Goal: Information Seeking & Learning: Learn about a topic

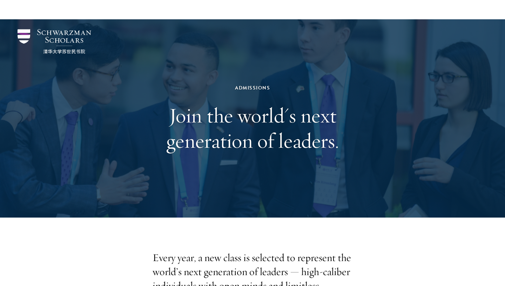
scroll to position [185, 0]
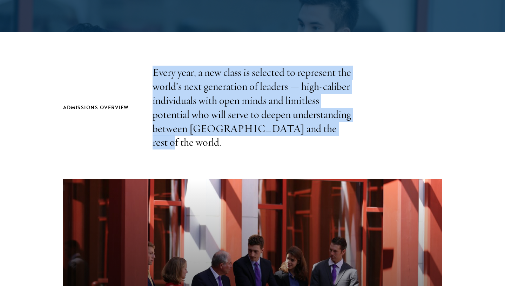
drag, startPoint x: 151, startPoint y: 75, endPoint x: 347, endPoint y: 129, distance: 203.4
click at [347, 129] on div "Admissions Overview Every year, a new class is selected to represent the world’…" at bounding box center [252, 108] width 379 height 84
copy p "Every year, a new class is selected to represent the world’s next generation of…"
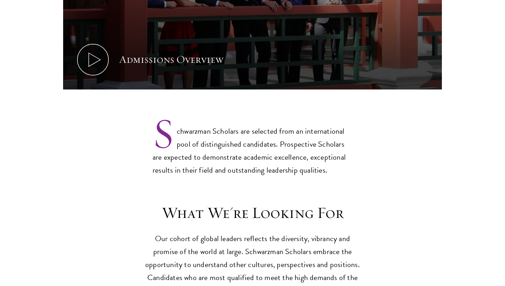
scroll to position [571, 0]
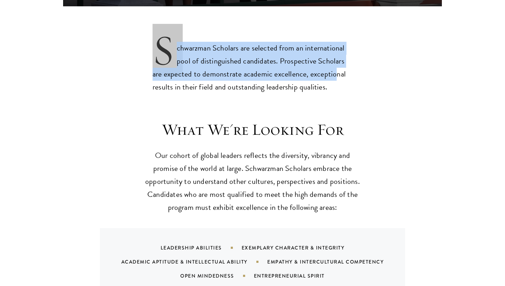
drag, startPoint x: 153, startPoint y: 44, endPoint x: 323, endPoint y: 58, distance: 170.4
click at [323, 58] on p "Schwarzman Scholars are selected from an international pool of distinguished ca…" at bounding box center [253, 61] width 200 height 63
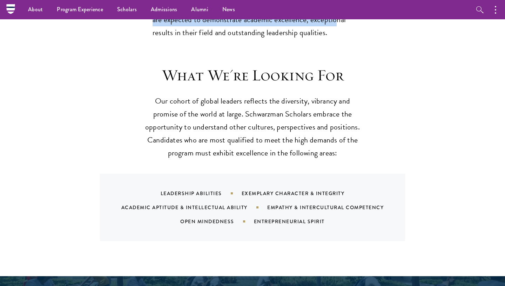
scroll to position [626, 0]
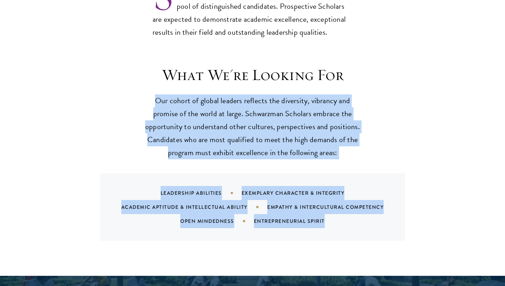
drag, startPoint x: 154, startPoint y: 86, endPoint x: 380, endPoint y: 209, distance: 257.7
click at [380, 209] on div "What We're Looking For Our cohort of global leaders reflects the diversity, vib…" at bounding box center [252, 152] width 379 height 175
copy div "Our cohort of global leaders reflects the diversity, vibrancy and promise of th…"
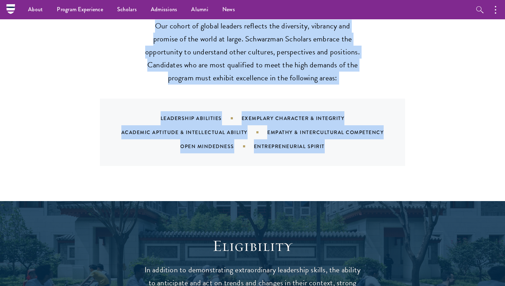
scroll to position [696, 0]
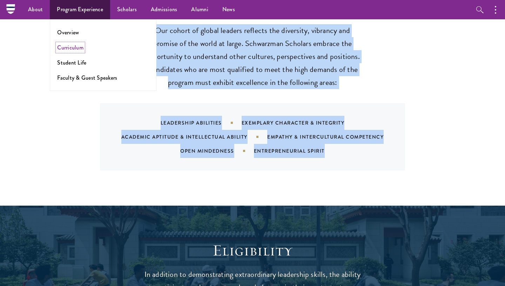
click at [72, 51] on link "Curriculum" at bounding box center [70, 48] width 26 height 8
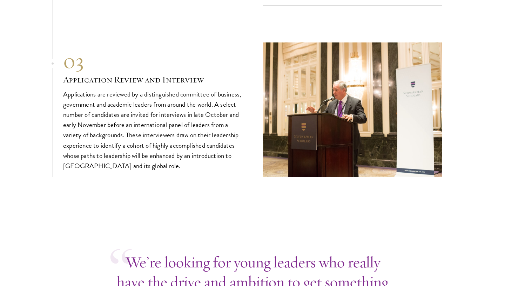
scroll to position [2622, 0]
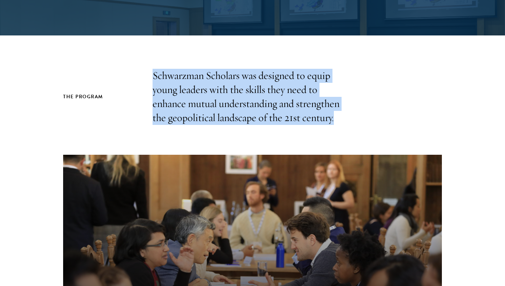
drag, startPoint x: 144, startPoint y: 78, endPoint x: 338, endPoint y: 118, distance: 197.7
click at [338, 118] on div "The Program Schwarzman Scholars was designed to equip young leaders with the sk…" at bounding box center [252, 97] width 379 height 56
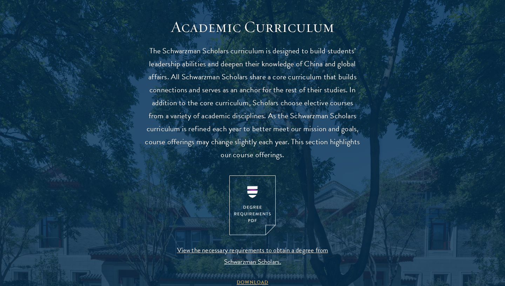
scroll to position [618, 0]
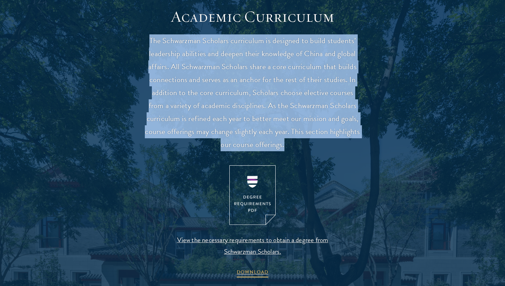
drag, startPoint x: 148, startPoint y: 41, endPoint x: 300, endPoint y: 140, distance: 180.9
click at [300, 140] on p "The Schwarzman Scholars curriculum is designed to build students’ leadership ab…" at bounding box center [253, 92] width 218 height 117
copy p "The Schwarzman Scholars curriculum is designed to build students’ leadership ab…"
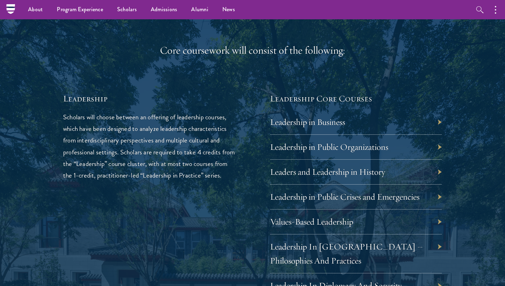
scroll to position [1080, 0]
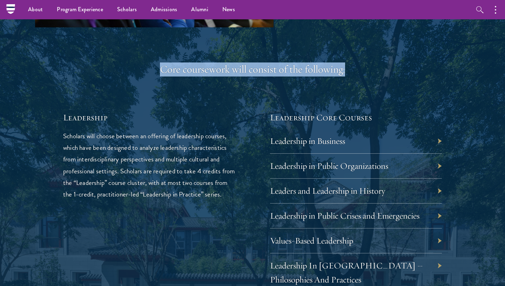
drag, startPoint x: 160, startPoint y: 70, endPoint x: 308, endPoint y: 62, distance: 147.6
click at [357, 73] on div "Core coursework will consist of the following:" at bounding box center [252, 69] width 379 height 14
copy div "Core coursework will consist of the following:"
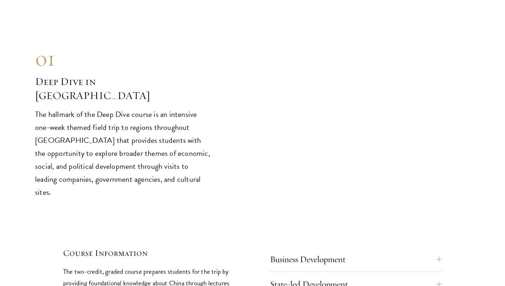
scroll to position [2795, 0]
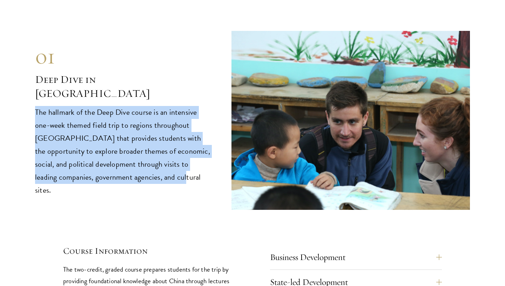
drag, startPoint x: 32, startPoint y: 84, endPoint x: 195, endPoint y: 157, distance: 179.2
copy p "The hallmark of the Deep Dive course is an intensive one-week themed field trip…"
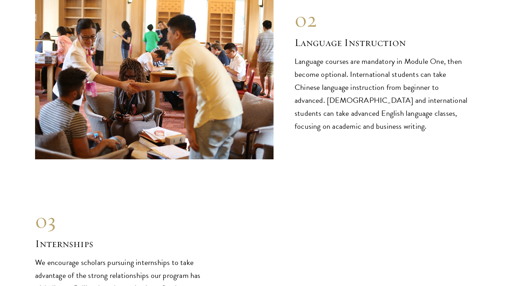
scroll to position [3167, 0]
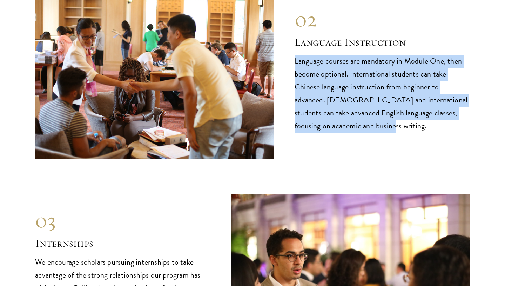
drag, startPoint x: 295, startPoint y: 34, endPoint x: 372, endPoint y: 113, distance: 110.6
click at [372, 113] on div "02 Language Instruction 02 Language Instruction Language courses are mandatory …" at bounding box center [252, 69] width 435 height 179
copy p "Language courses are mandatory in Module One, then become optional. Internation…"
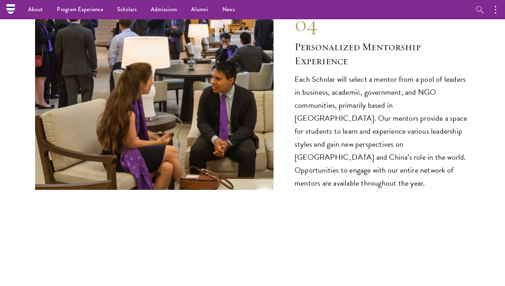
scroll to position [3564, 0]
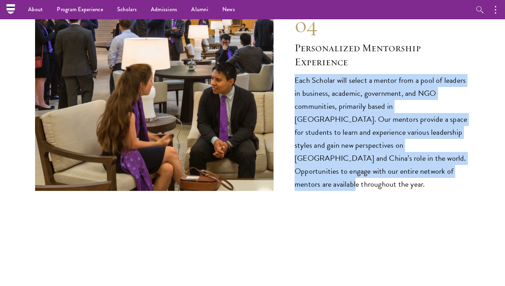
drag, startPoint x: 290, startPoint y: 60, endPoint x: 400, endPoint y: 154, distance: 144.8
click at [400, 154] on div "04 Personalized Mentorship Experience 04 Personalized Mentorship Experience Eac…" at bounding box center [252, 101] width 435 height 179
copy p "Each Scholar will select a mentor from a pool of leaders in business, academic,…"
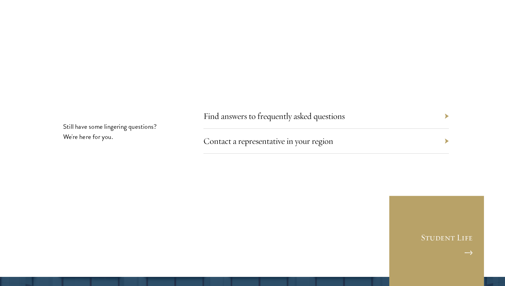
scroll to position [3804, 0]
